Goal: Navigation & Orientation: Find specific page/section

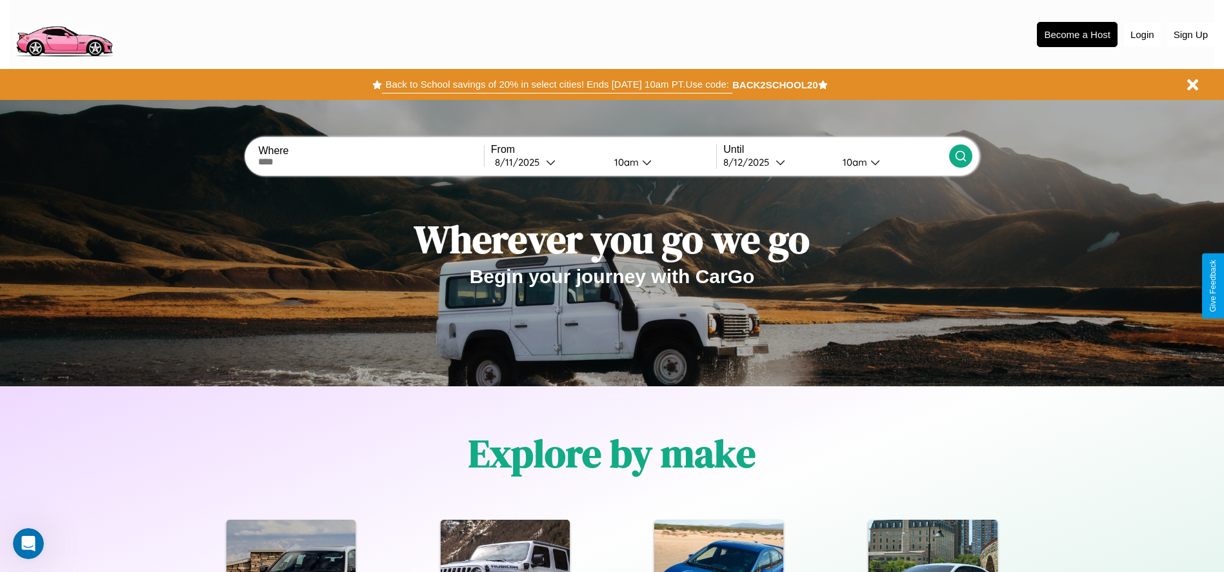
click at [557, 84] on button "Back to School savings of 20% in select cities! Ends [DATE] 10am PT. Use code:" at bounding box center [557, 84] width 350 height 18
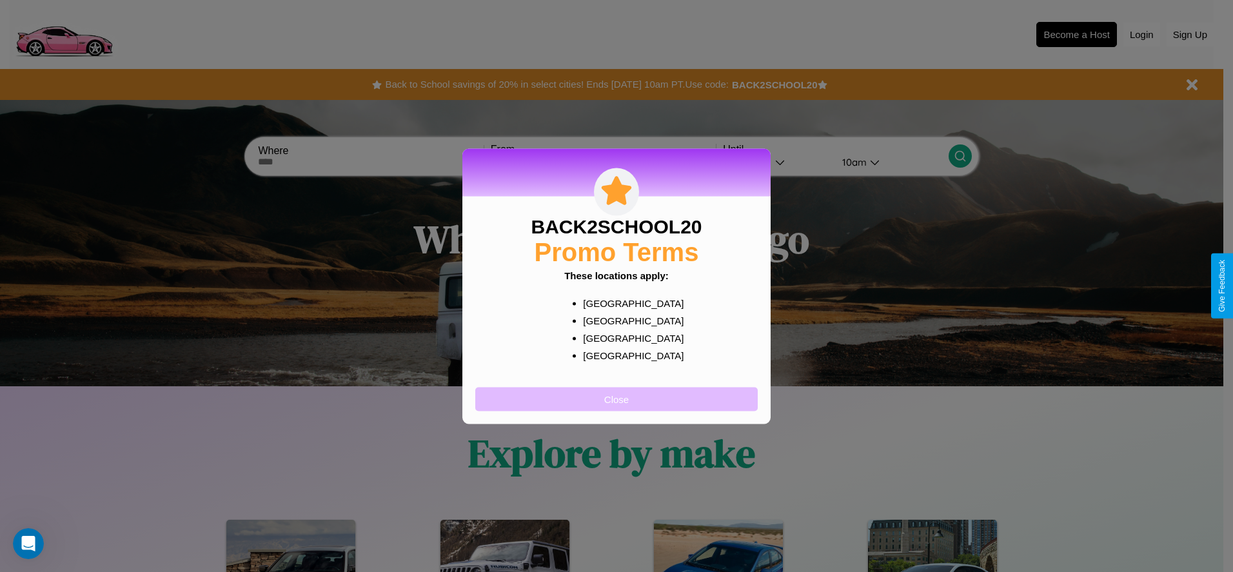
click at [617, 399] on button "Close" at bounding box center [616, 399] width 283 height 24
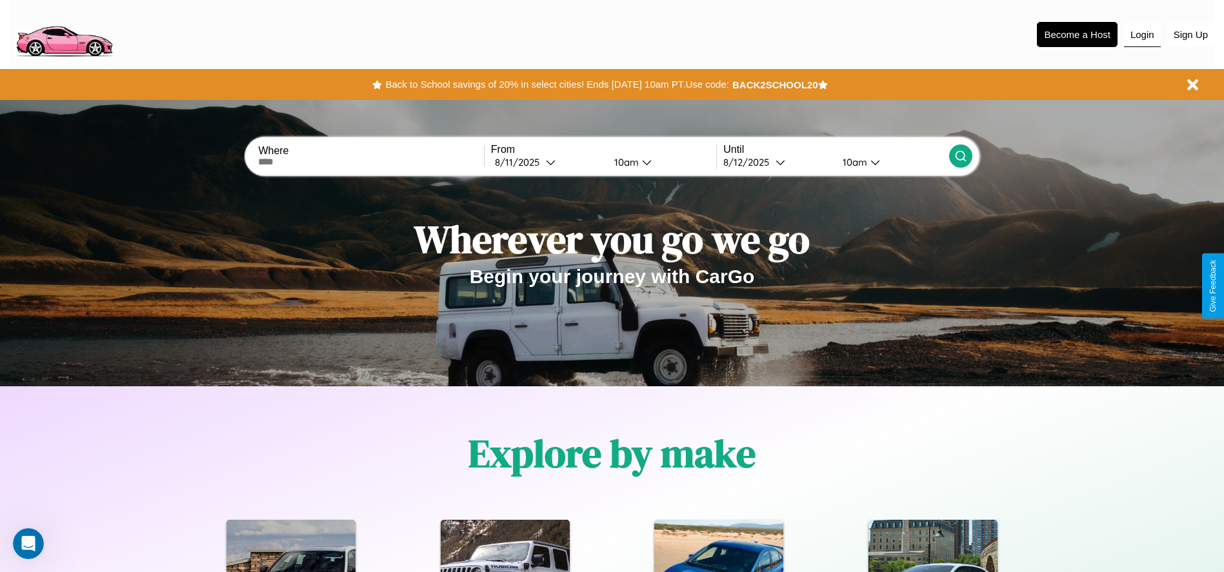
click at [1142, 34] on button "Login" at bounding box center [1142, 35] width 37 height 25
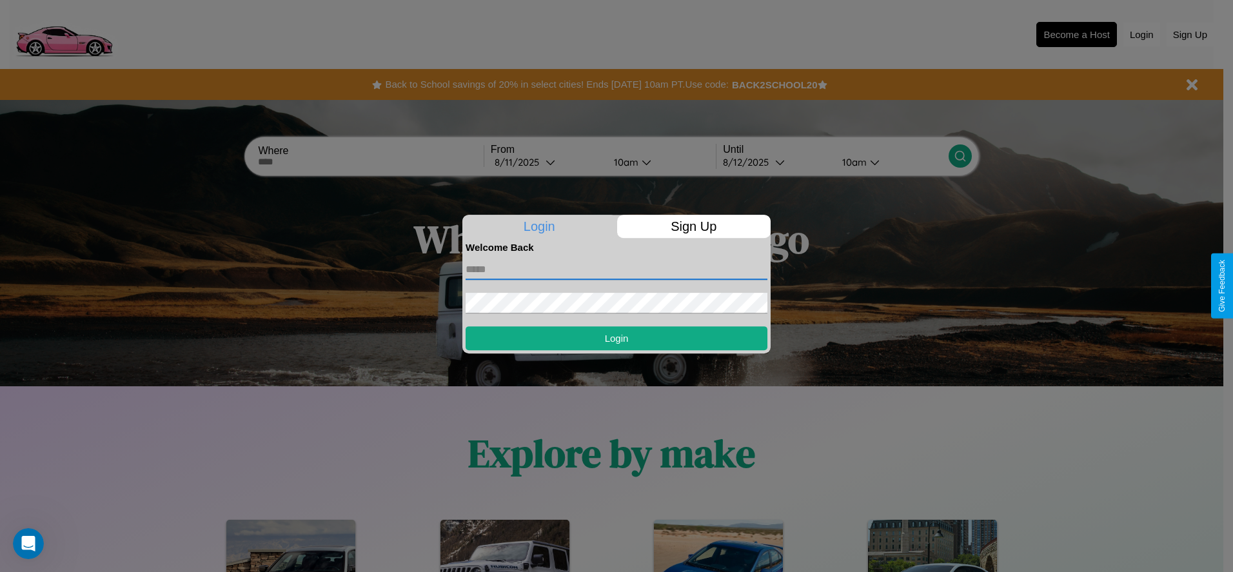
click at [617, 269] on input "text" at bounding box center [617, 269] width 302 height 21
type input "**********"
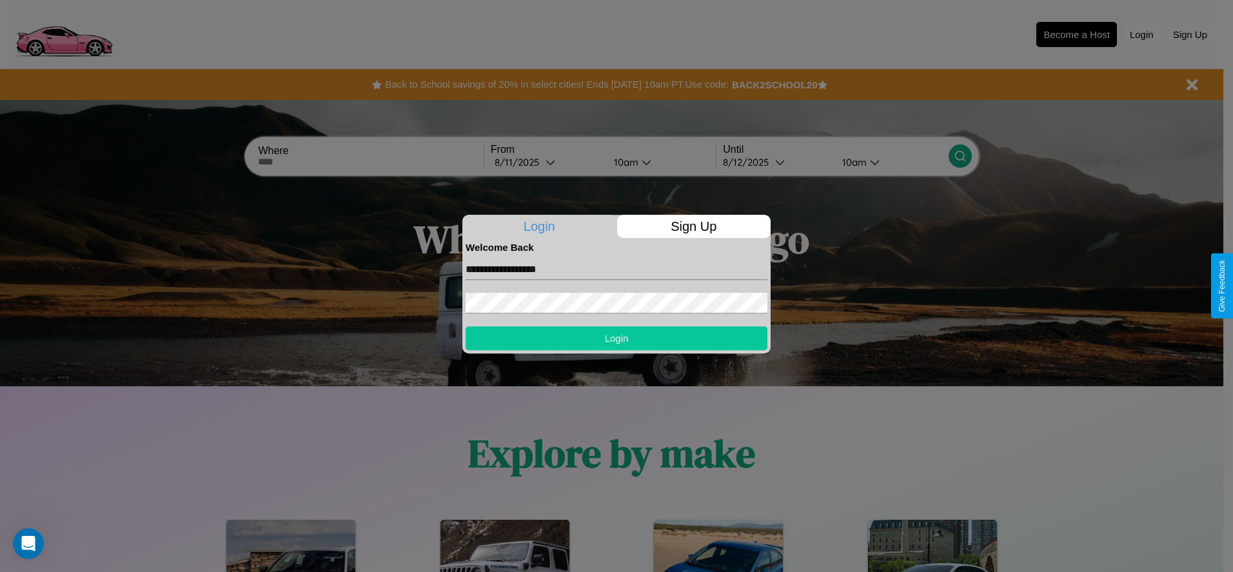
click at [617, 338] on button "Login" at bounding box center [617, 338] width 302 height 24
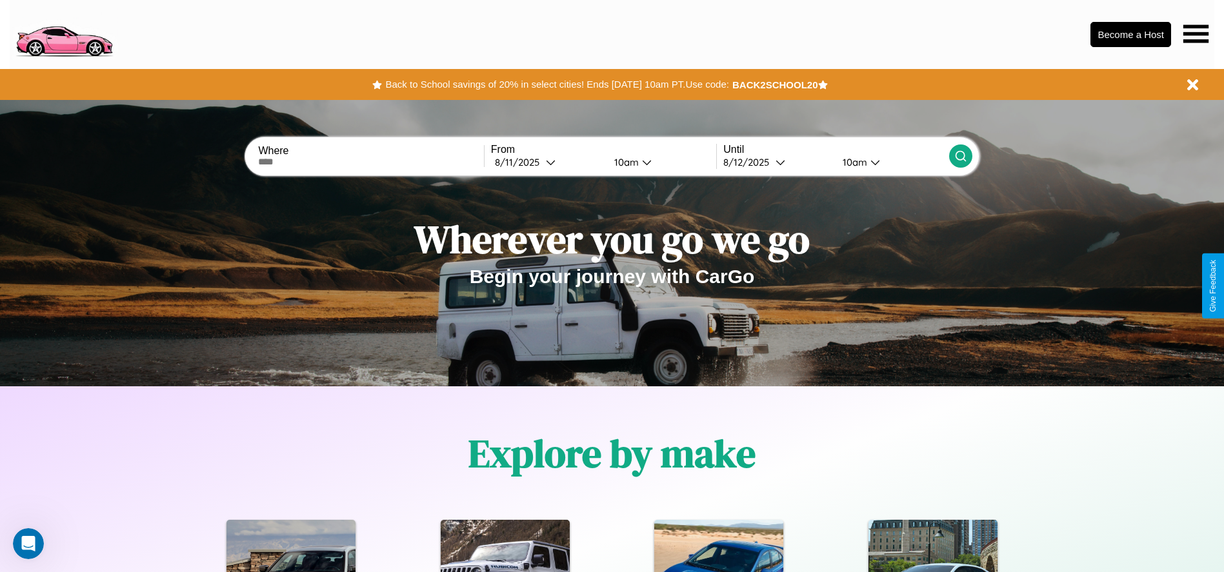
click at [1195, 34] on icon at bounding box center [1195, 34] width 25 height 18
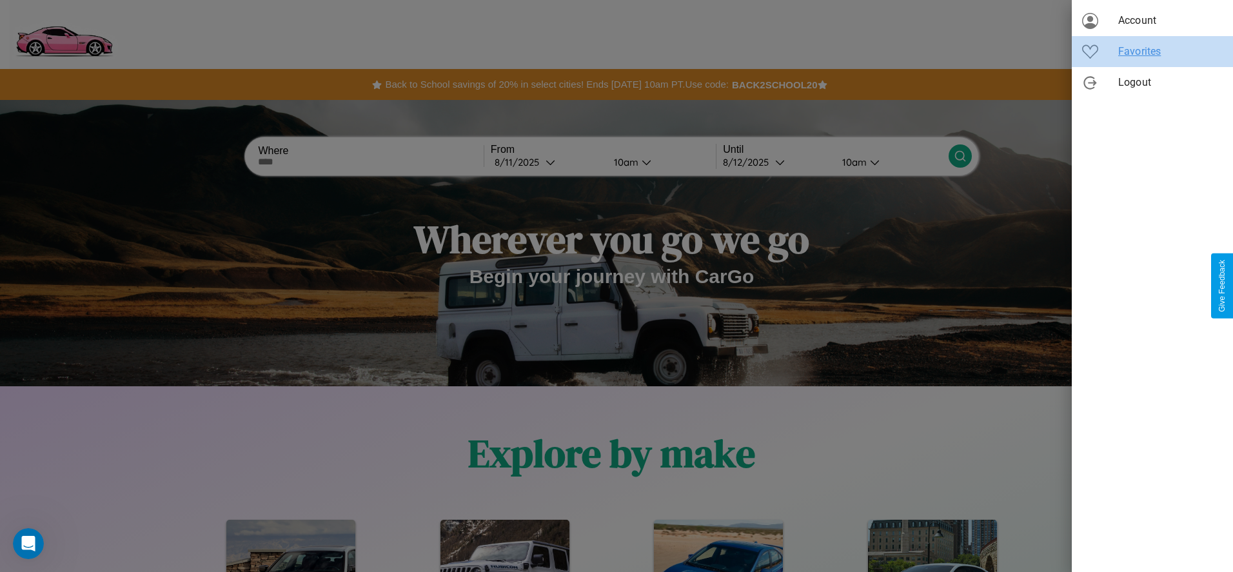
click at [1153, 52] on span "Favorites" at bounding box center [1170, 51] width 104 height 15
